Goal: Task Accomplishment & Management: Manage account settings

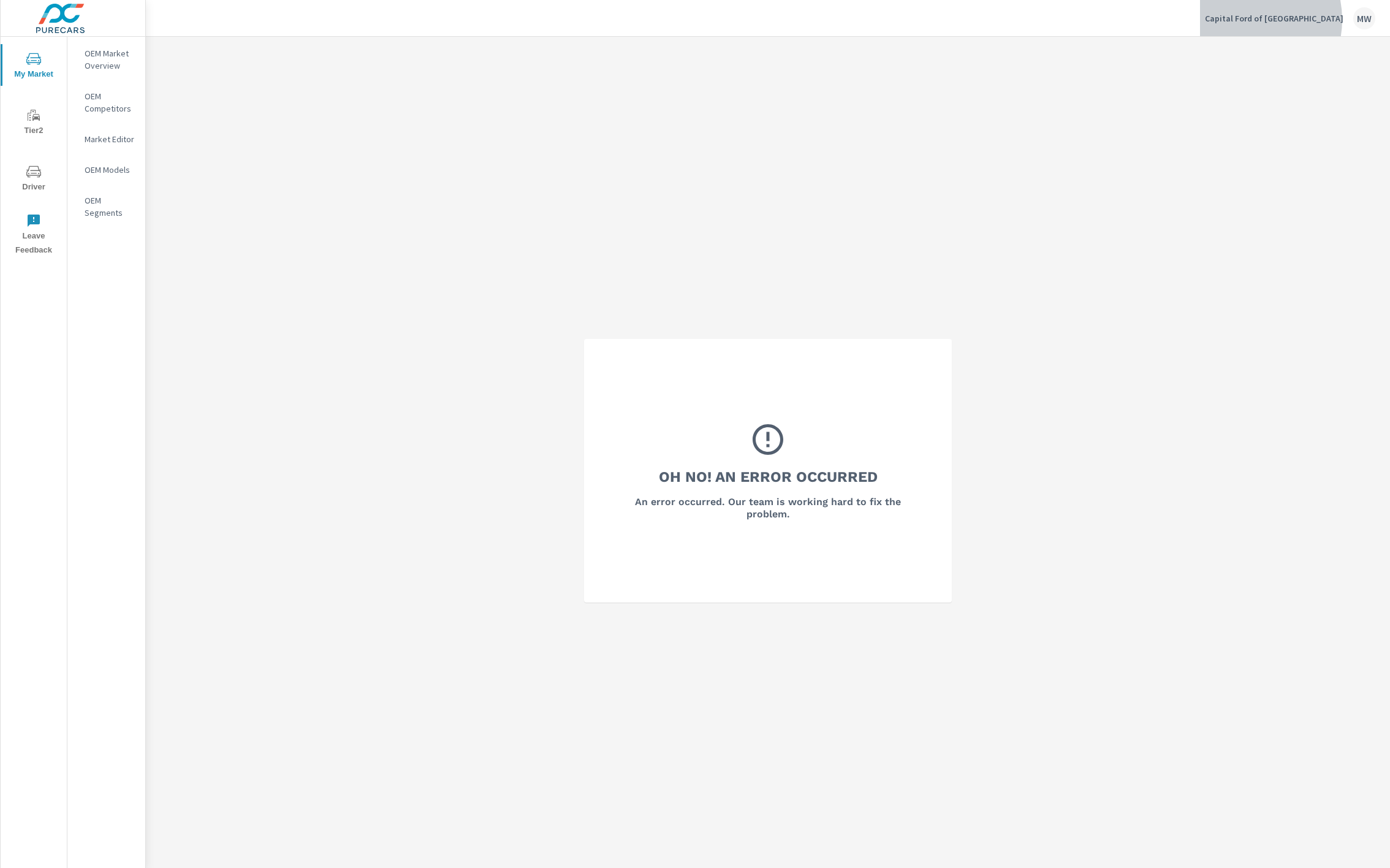
click at [1042, 20] on p "Capital Ford of [GEOGRAPHIC_DATA]" at bounding box center [1274, 18] width 138 height 11
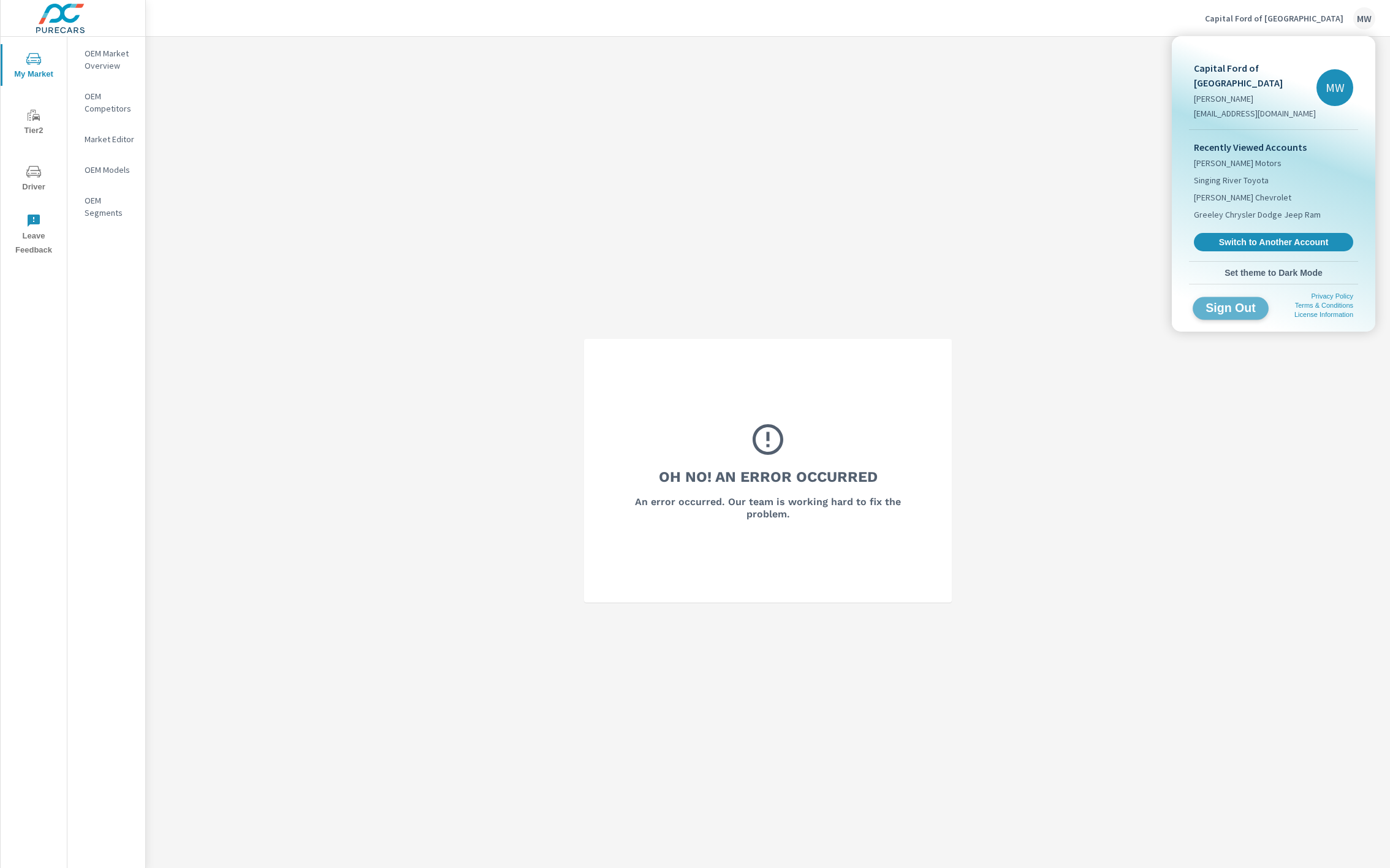
click at [1042, 296] on button "Sign Out" at bounding box center [1230, 307] width 76 height 23
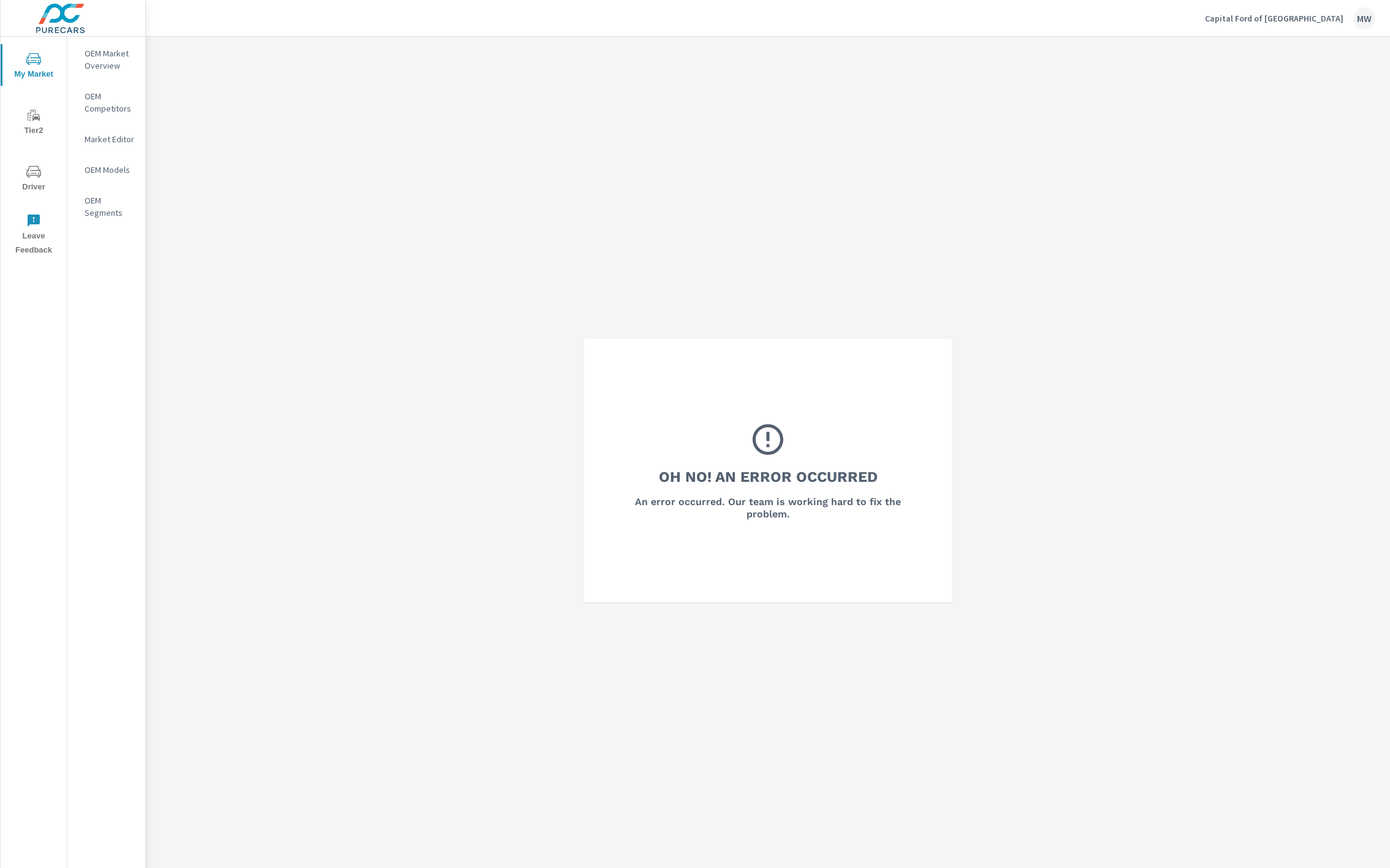
click at [1281, 17] on p "Capital Ford of Wilmington" at bounding box center [1274, 18] width 138 height 11
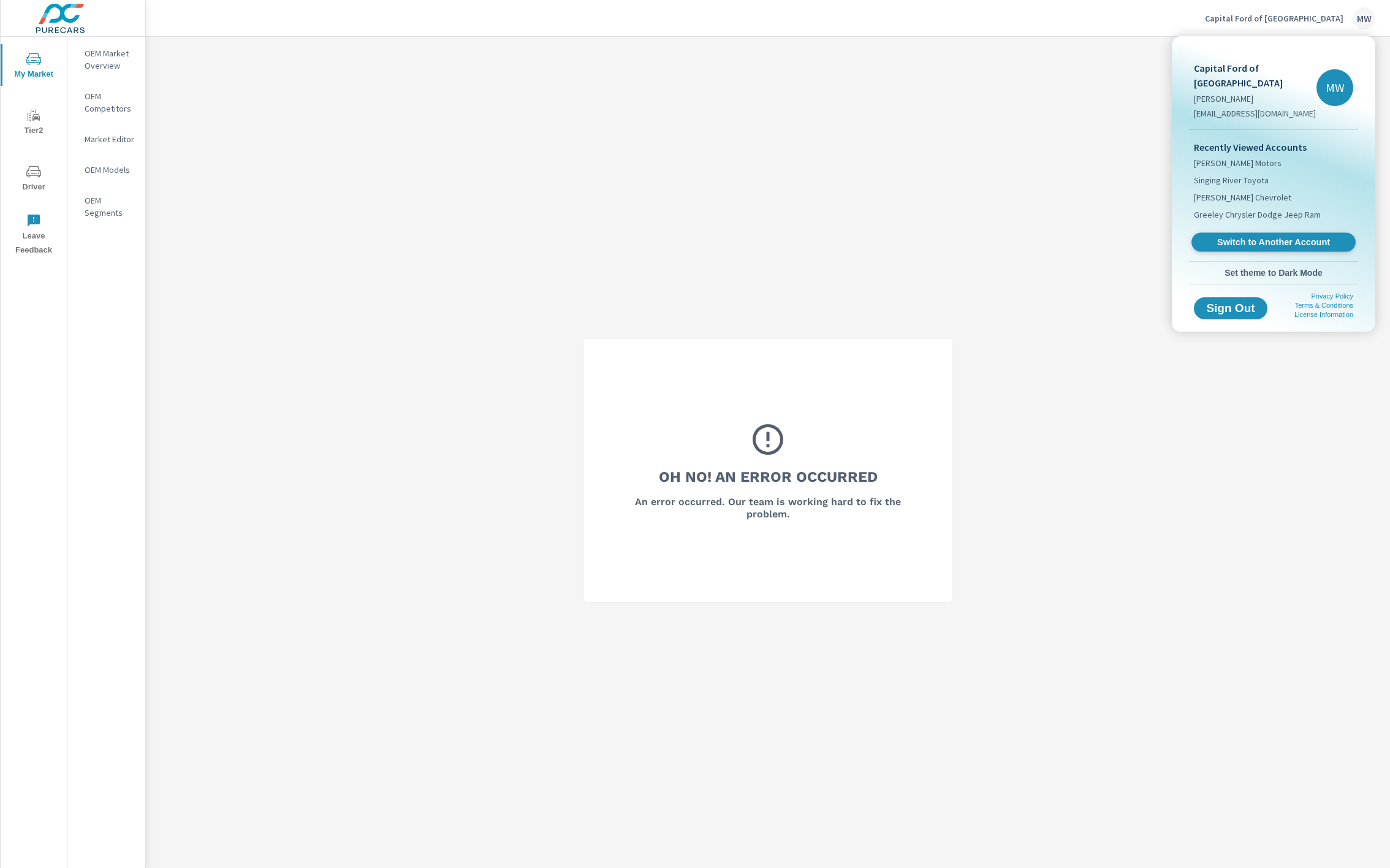
click at [1257, 237] on span "Switch to Another Account" at bounding box center [1272, 242] width 150 height 12
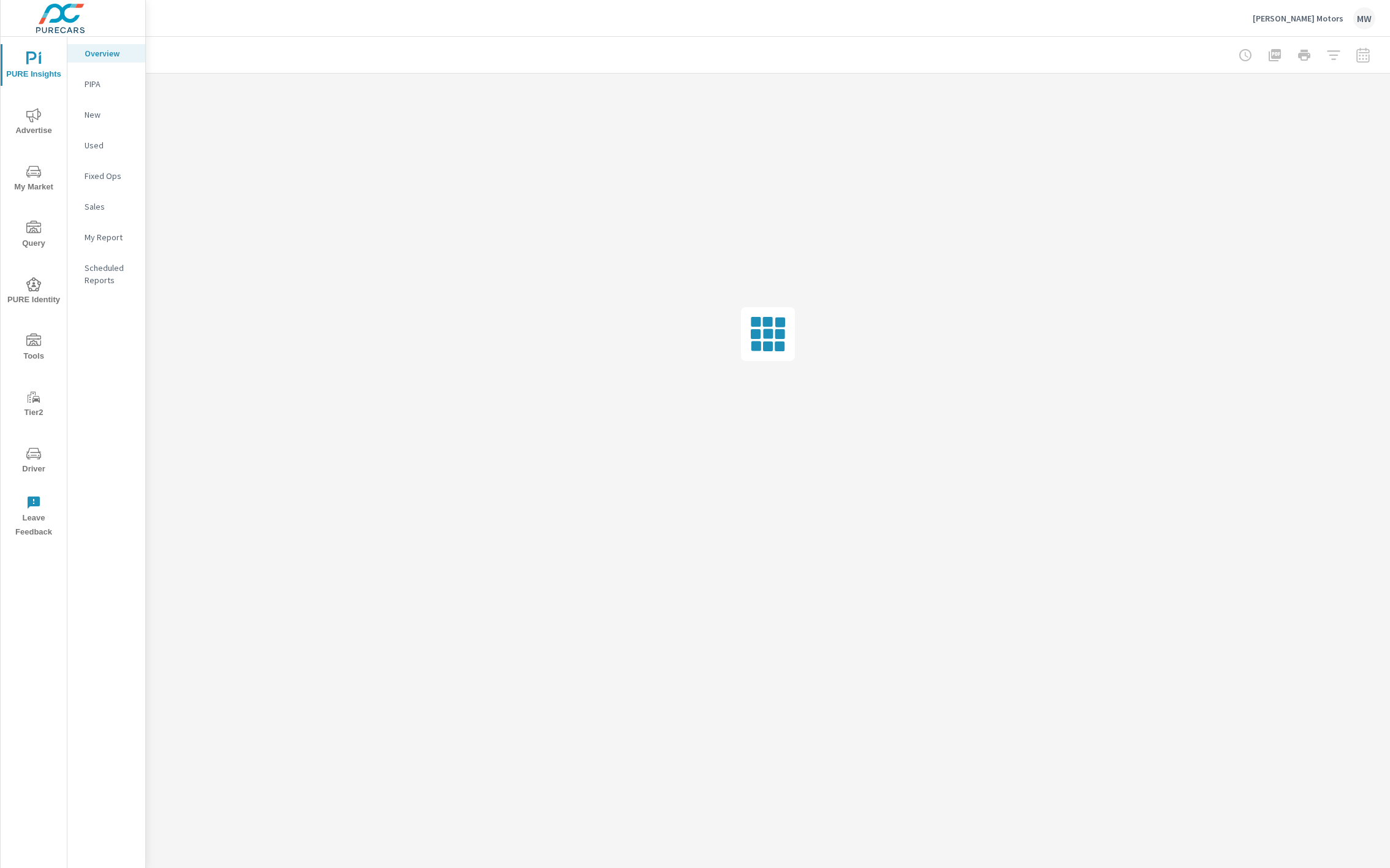
click at [25, 458] on span "Driver" at bounding box center [33, 461] width 59 height 30
